Goal: Transaction & Acquisition: Purchase product/service

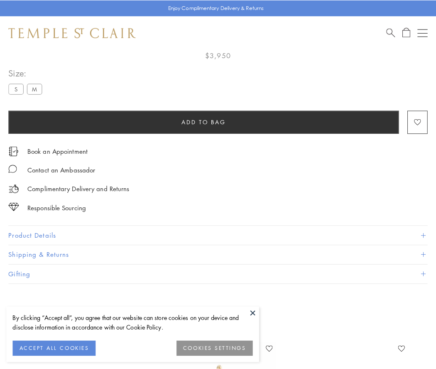
scroll to position [49, 0]
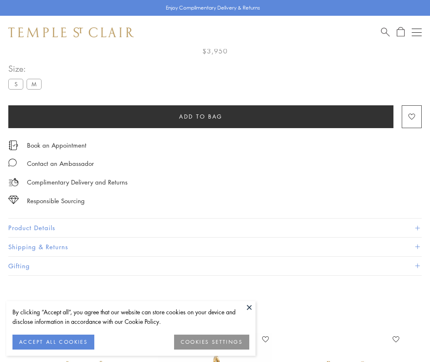
click at [201, 116] on span "Add to bag" at bounding box center [201, 116] width 44 height 9
